Goal: Task Accomplishment & Management: Manage account settings

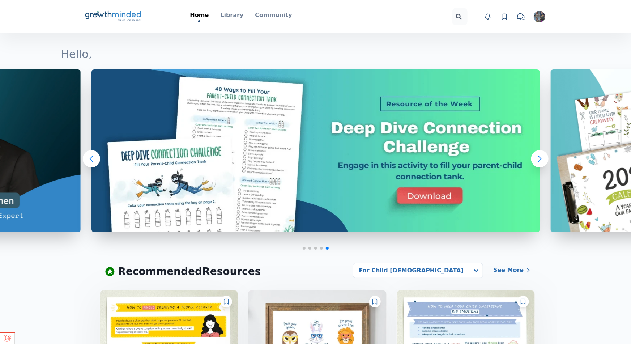
click at [520, 18] on icon "chat" at bounding box center [520, 16] width 7 height 7
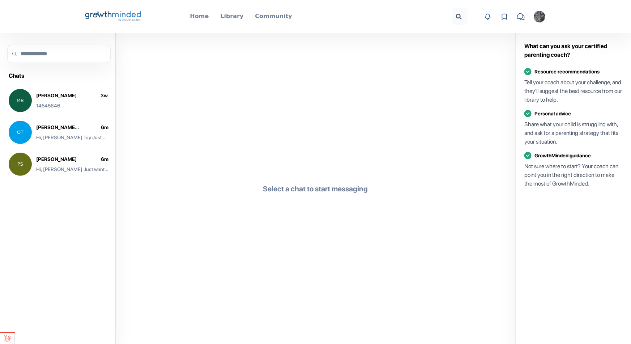
click at [508, 17] on link "View favorites" at bounding box center [504, 16] width 11 height 11
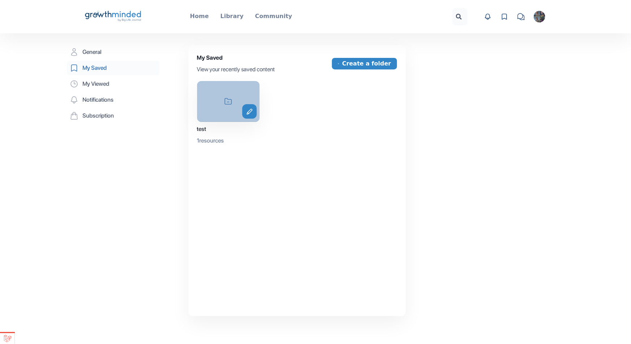
click at [203, 91] on div "icon-folder edit" at bounding box center [228, 101] width 63 height 41
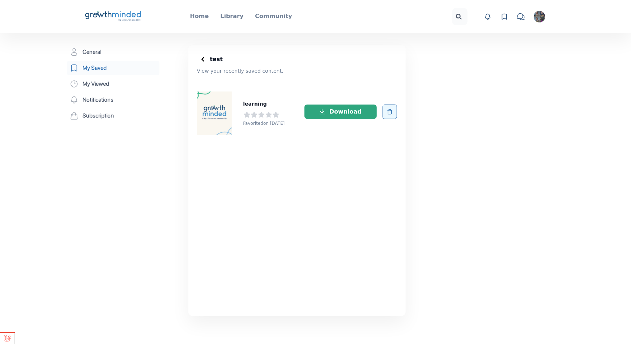
click at [393, 109] on button "button" at bounding box center [389, 111] width 14 height 14
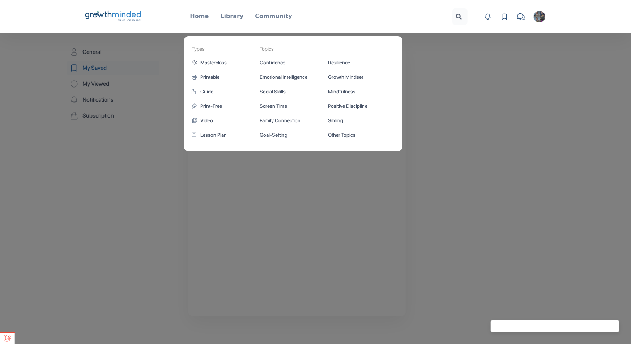
click at [233, 14] on p "Library" at bounding box center [231, 16] width 23 height 9
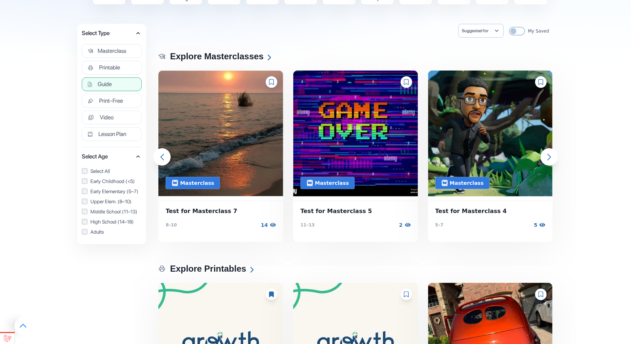
scroll to position [106, 0]
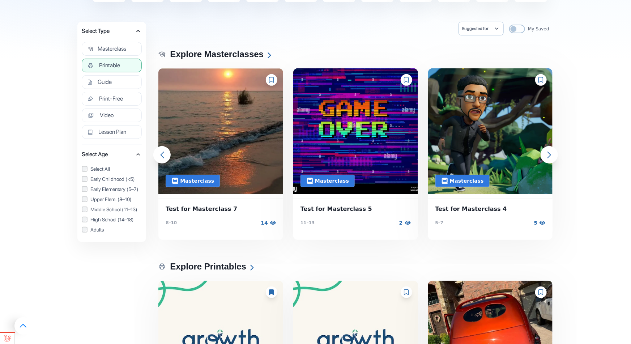
click at [117, 60] on button "Printable" at bounding box center [112, 66] width 60 height 14
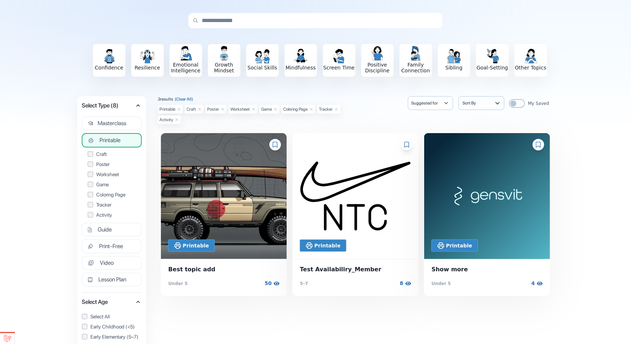
scroll to position [35, 0]
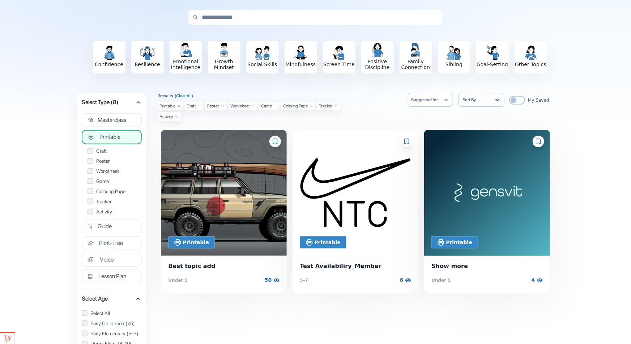
click at [276, 141] on icon at bounding box center [274, 141] width 5 height 6
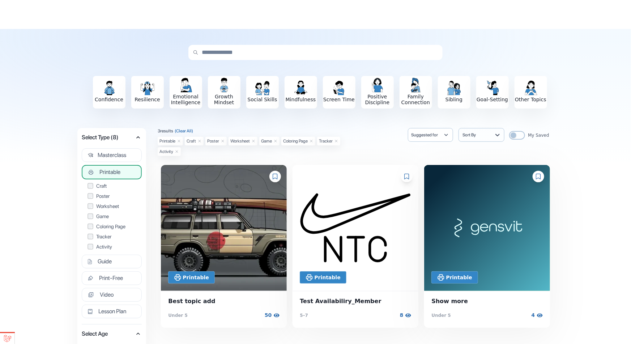
scroll to position [0, 0]
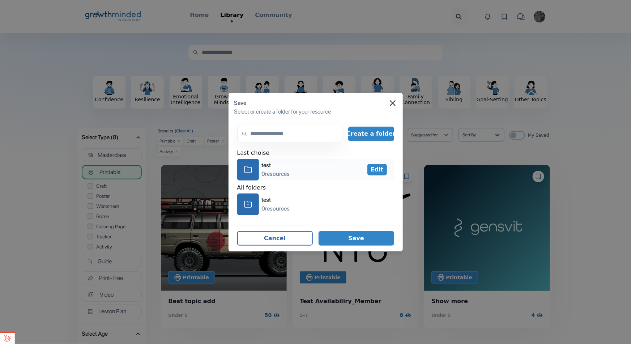
click at [280, 175] on div "0 resources" at bounding box center [276, 173] width 28 height 9
click at [337, 236] on button "Save" at bounding box center [356, 238] width 76 height 14
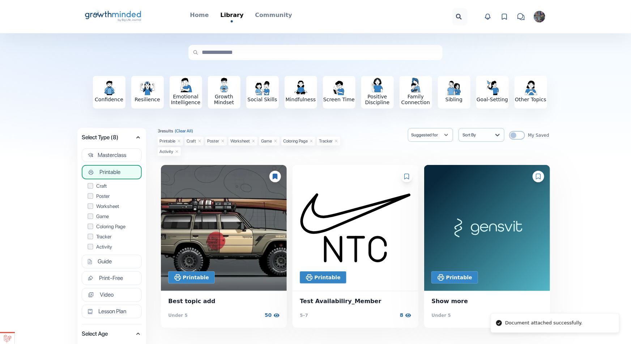
click at [411, 179] on div at bounding box center [407, 177] width 12 height 12
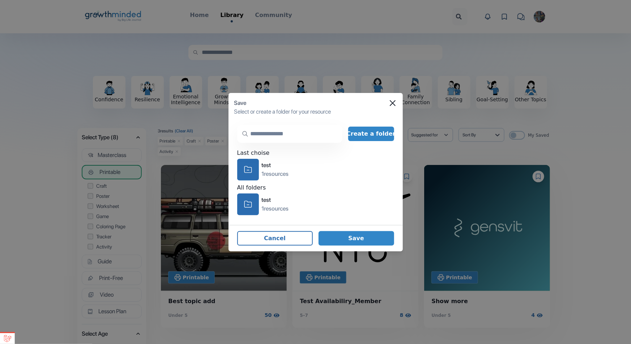
click at [310, 138] on input "text" at bounding box center [289, 134] width 105 height 18
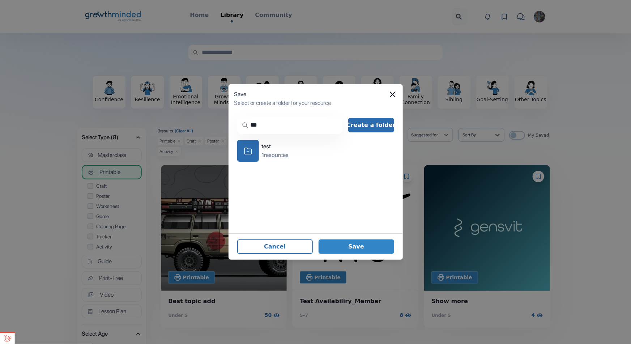
type input "***"
click at [368, 119] on button "Create a folder" at bounding box center [371, 125] width 46 height 14
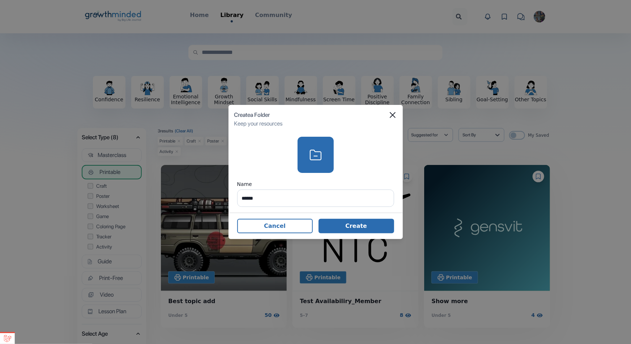
type input "******"
click at [352, 226] on button "Create" at bounding box center [356, 226] width 76 height 14
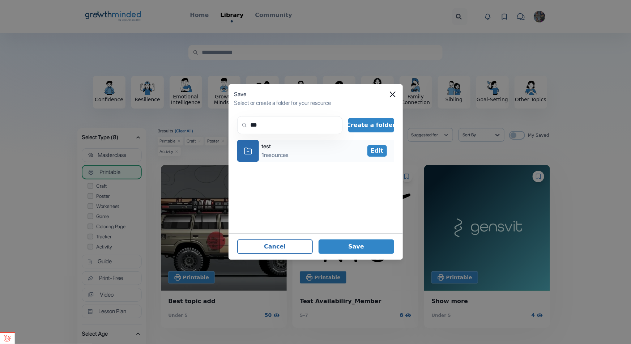
click at [288, 150] on div "test" at bounding box center [275, 146] width 27 height 9
click at [352, 246] on button "Save" at bounding box center [356, 246] width 76 height 14
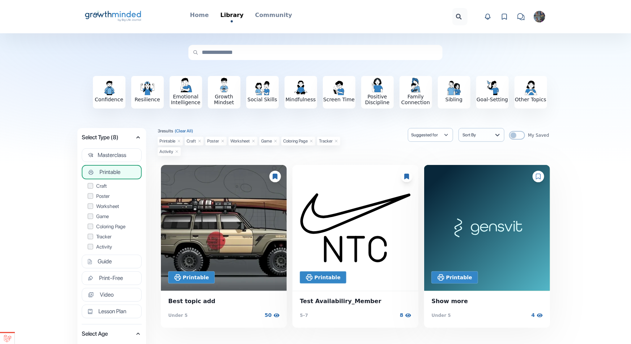
click at [502, 17] on icon at bounding box center [504, 16] width 5 height 5
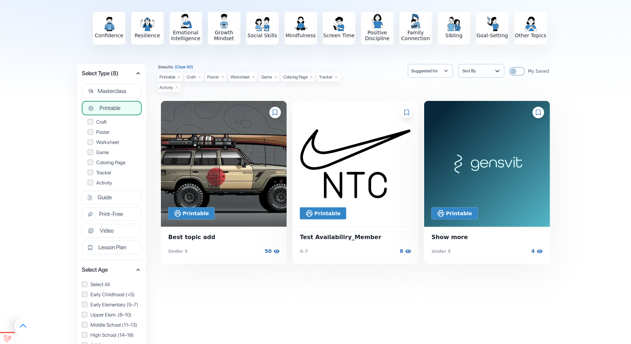
scroll to position [66, 0]
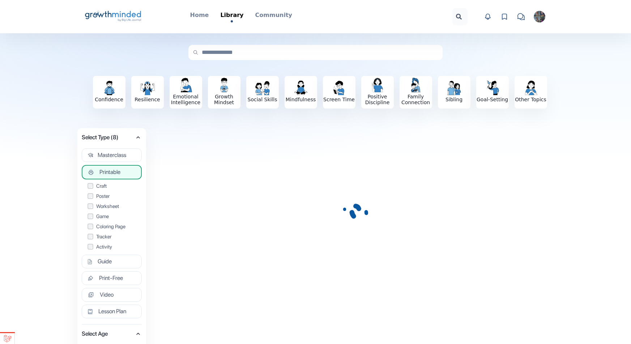
scroll to position [4, 0]
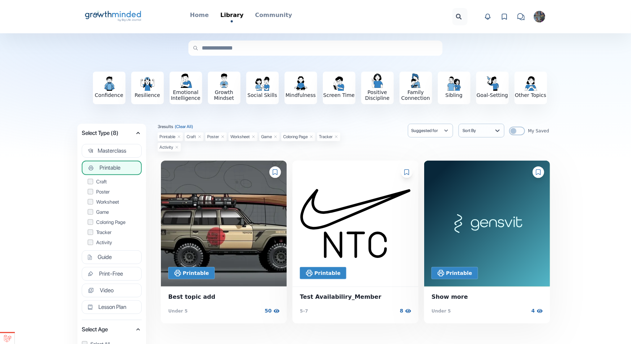
click at [534, 174] on div at bounding box center [538, 172] width 12 height 12
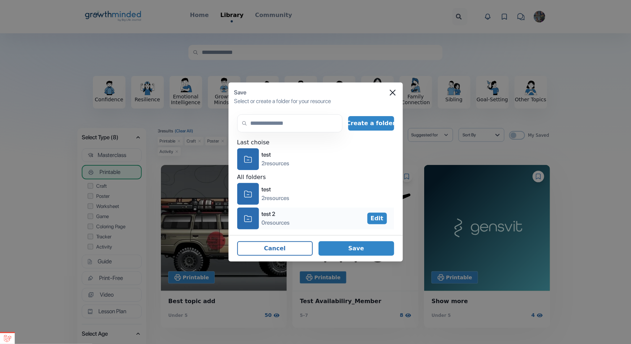
click at [295, 224] on div "icon-folder test 2 0 resources Edit" at bounding box center [315, 218] width 157 height 22
click at [339, 249] on button "Save" at bounding box center [356, 248] width 76 height 14
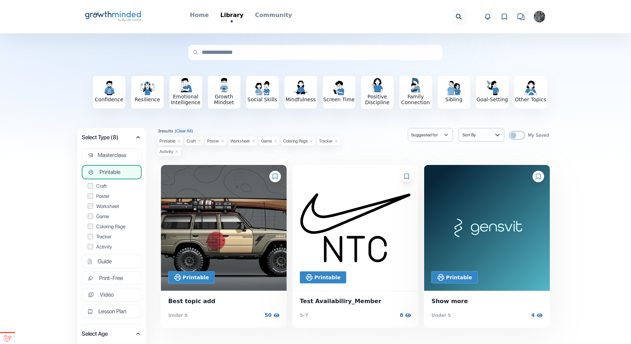
click at [278, 177] on icon at bounding box center [274, 176] width 5 height 6
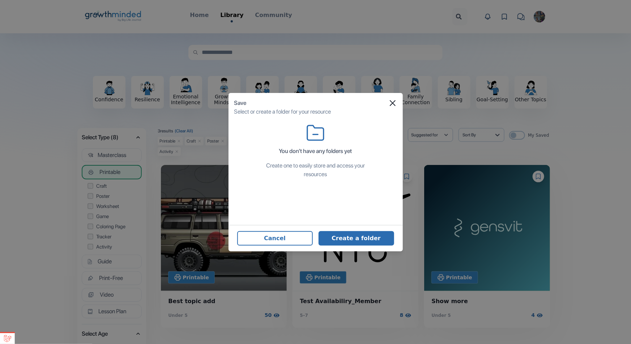
click at [343, 239] on button "Create a folder" at bounding box center [356, 238] width 76 height 14
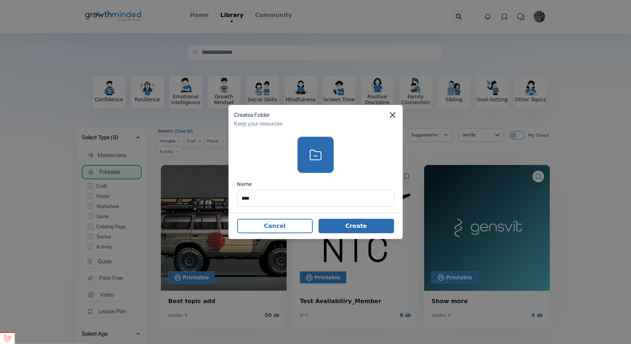
type input "****"
click at [336, 225] on button "Create" at bounding box center [356, 226] width 76 height 14
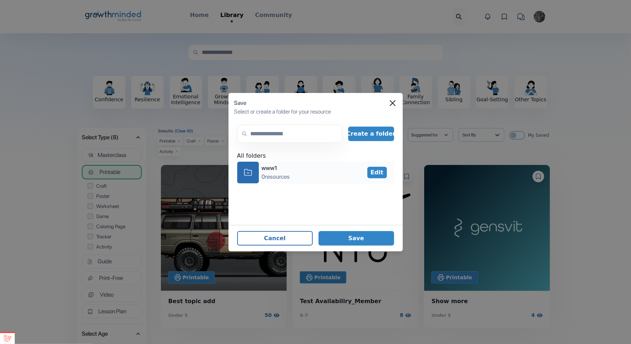
click at [284, 175] on div "0 resources" at bounding box center [276, 176] width 28 height 9
click at [376, 242] on button "Save" at bounding box center [356, 238] width 76 height 14
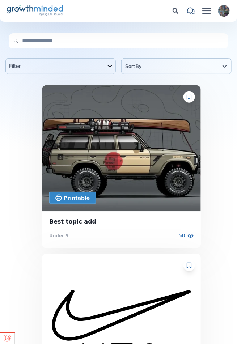
click at [188, 97] on icon at bounding box center [188, 97] width 5 height 6
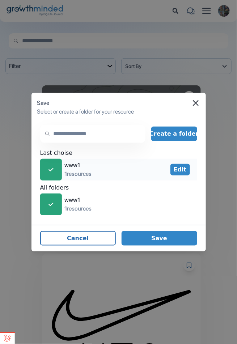
click at [124, 167] on div "icon-check www1 1 resources Edit" at bounding box center [118, 170] width 157 height 22
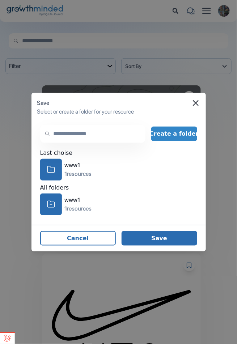
click at [175, 236] on button "Save" at bounding box center [159, 238] width 76 height 14
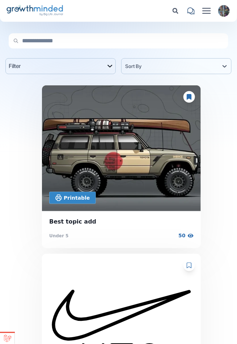
click at [194, 76] on div "Filter icon-chevron Sort By" at bounding box center [118, 66] width 237 height 27
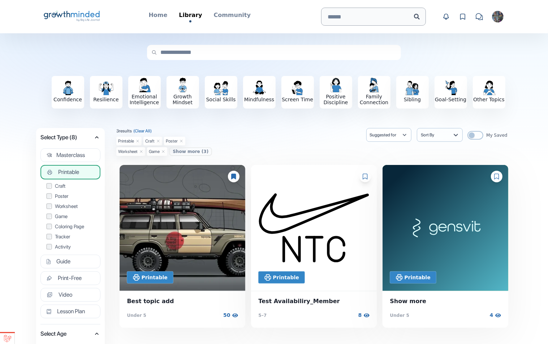
click at [236, 173] on div at bounding box center [234, 177] width 12 height 12
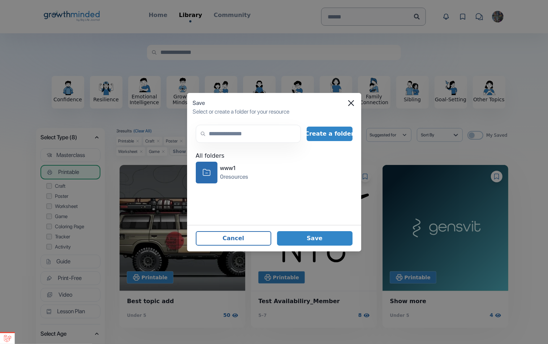
click at [236, 99] on div "Save" at bounding box center [274, 103] width 163 height 9
click at [236, 100] on icon "Close" at bounding box center [351, 103] width 6 height 6
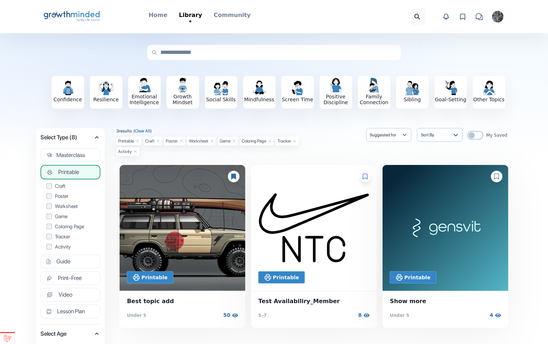
click at [369, 178] on div at bounding box center [366, 177] width 12 height 12
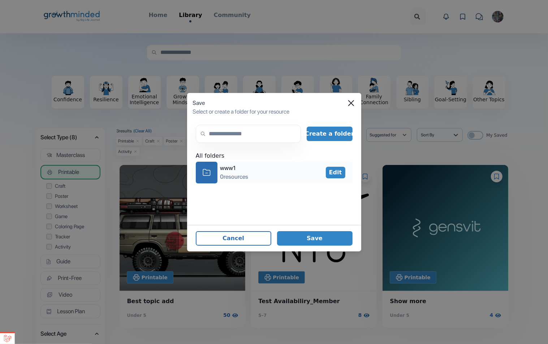
click at [245, 168] on div "www1" at bounding box center [234, 168] width 28 height 9
click at [332, 241] on button "Save" at bounding box center [315, 238] width 76 height 14
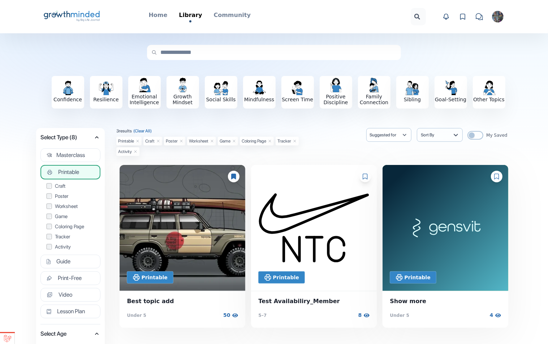
click at [365, 175] on icon at bounding box center [365, 176] width 5 height 6
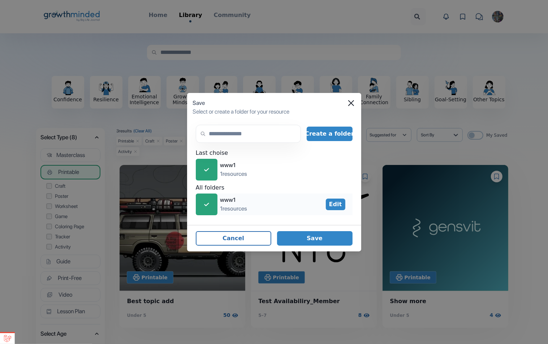
click at [275, 203] on div "icon-check www1 1 resources Edit" at bounding box center [274, 204] width 157 height 22
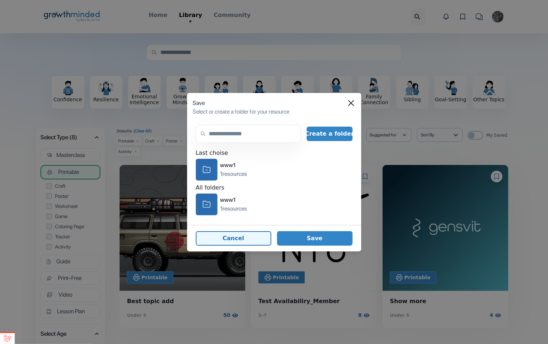
click at [254, 232] on button "Cancel" at bounding box center [234, 238] width 76 height 14
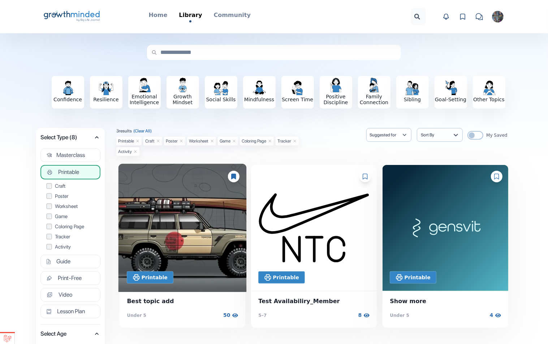
click at [169, 233] on img at bounding box center [183, 228] width 128 height 128
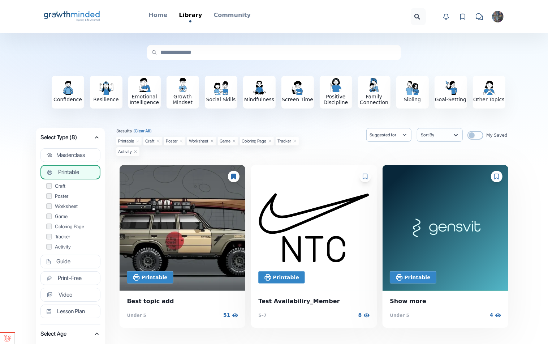
click at [233, 177] on icon at bounding box center [233, 176] width 5 height 6
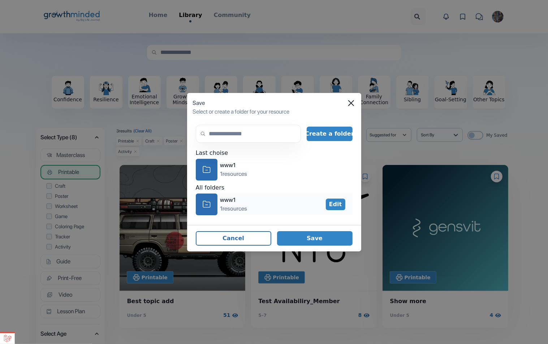
click at [259, 211] on div "icon-folder www1 1 resources Edit" at bounding box center [274, 204] width 157 height 22
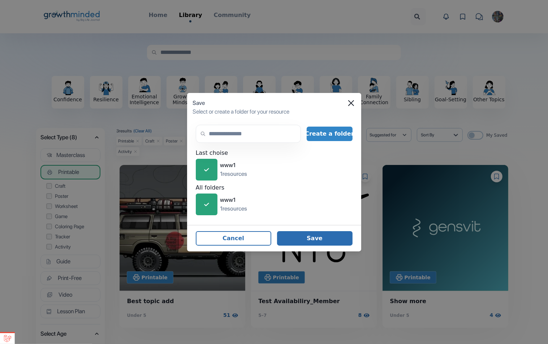
click at [335, 242] on button "Save" at bounding box center [315, 238] width 76 height 14
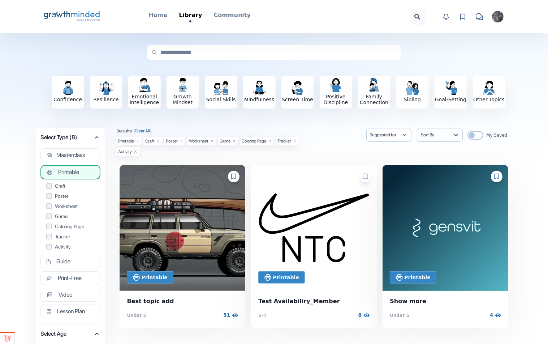
click at [496, 179] on icon at bounding box center [496, 176] width 5 height 6
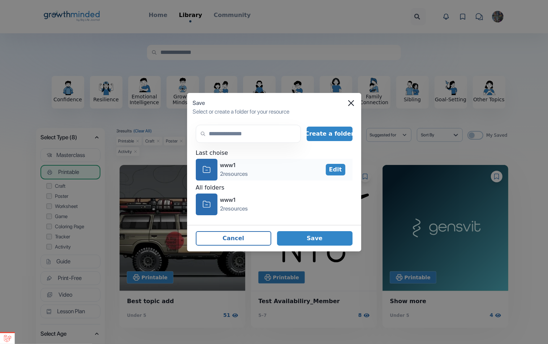
click at [296, 166] on div "icon-folder www1 2 resources Edit" at bounding box center [274, 170] width 157 height 22
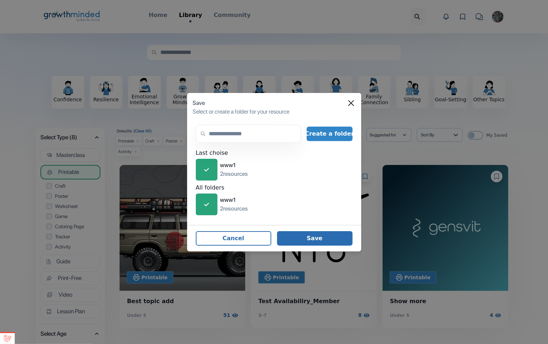
click at [311, 237] on button "Save" at bounding box center [315, 238] width 76 height 14
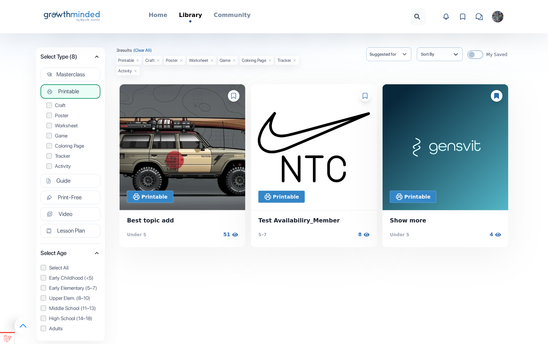
scroll to position [35, 0]
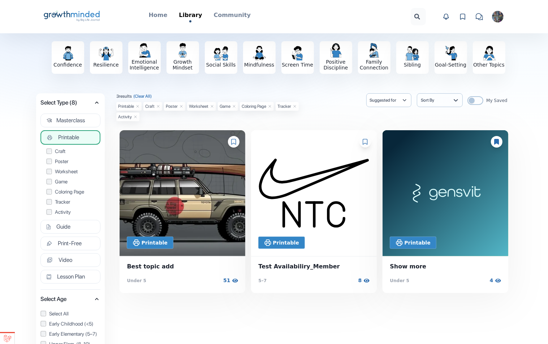
click at [364, 139] on icon at bounding box center [365, 142] width 5 height 6
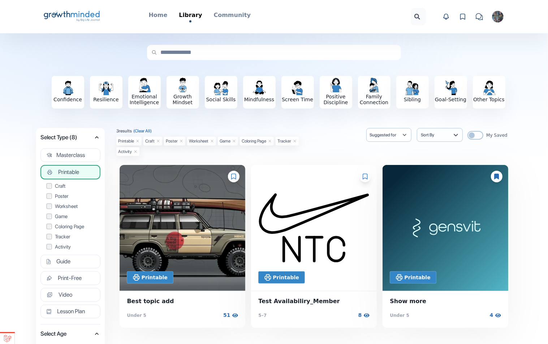
scroll to position [0, 0]
